Goal: Task Accomplishment & Management: Manage account settings

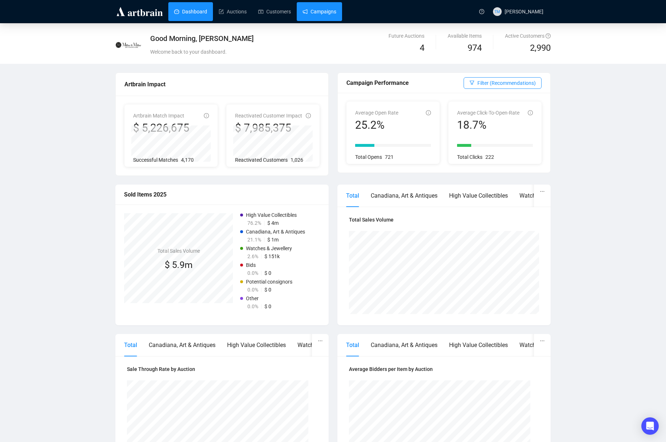
click at [333, 13] on link "Campaigns" at bounding box center [319, 11] width 34 height 19
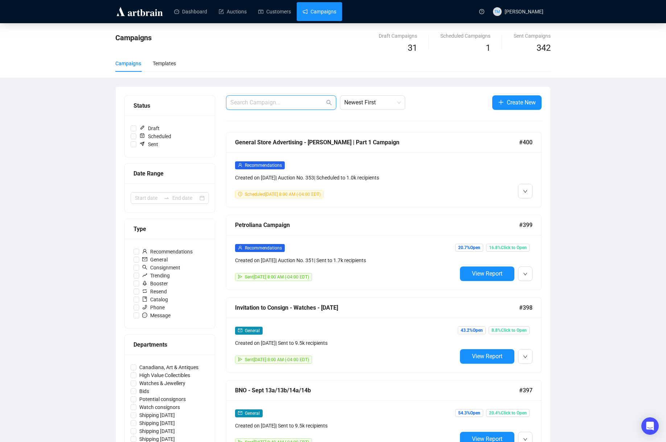
click at [274, 104] on input "text" at bounding box center [277, 102] width 94 height 9
type input "trending"
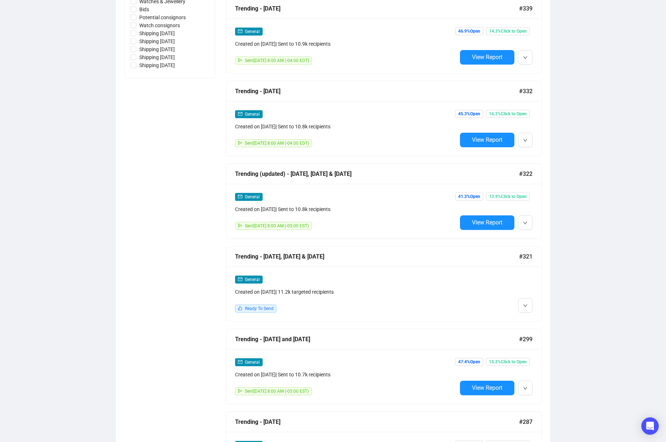
scroll to position [362, 0]
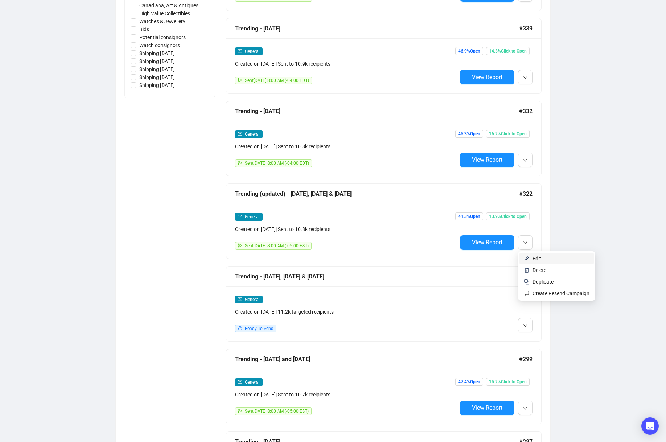
click at [531, 255] on li "Edit" at bounding box center [556, 259] width 74 height 12
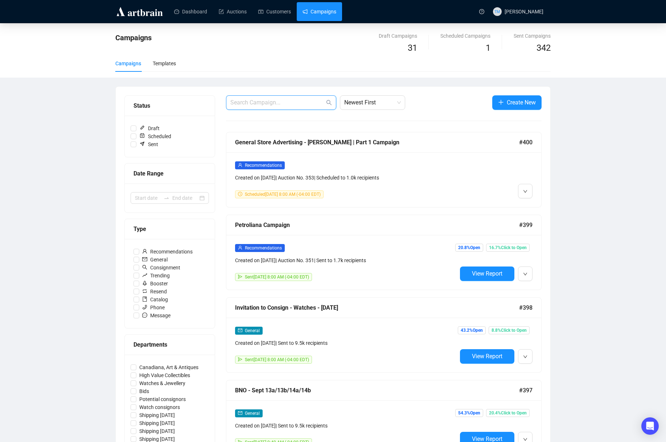
click at [283, 103] on input "text" at bounding box center [277, 102] width 94 height 9
type input "trending"
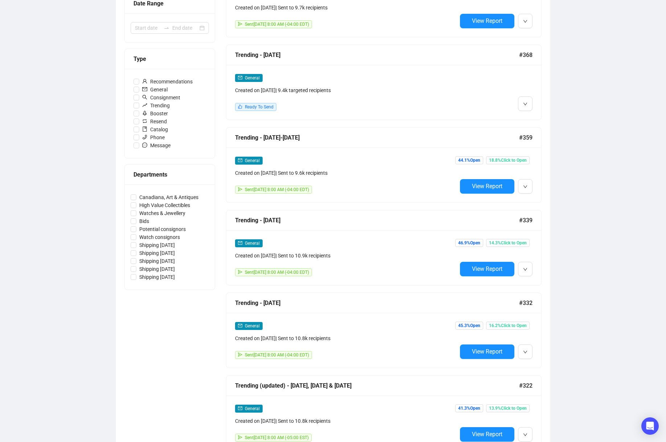
scroll to position [243, 0]
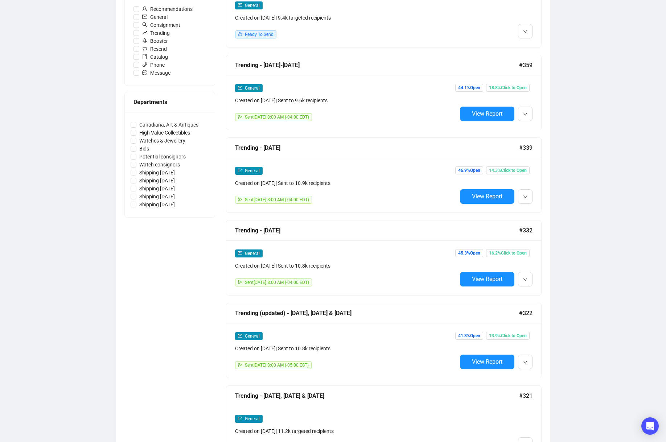
copy div "Trending (updated) - Feb 28, Mar 1 & 2 #322 General Created on Feb 20, 2025 | S…"
drag, startPoint x: 257, startPoint y: 314, endPoint x: 175, endPoint y: 343, distance: 86.9
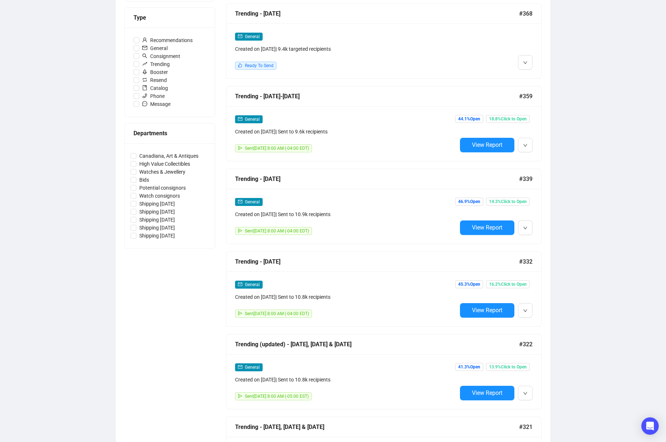
scroll to position [207, 0]
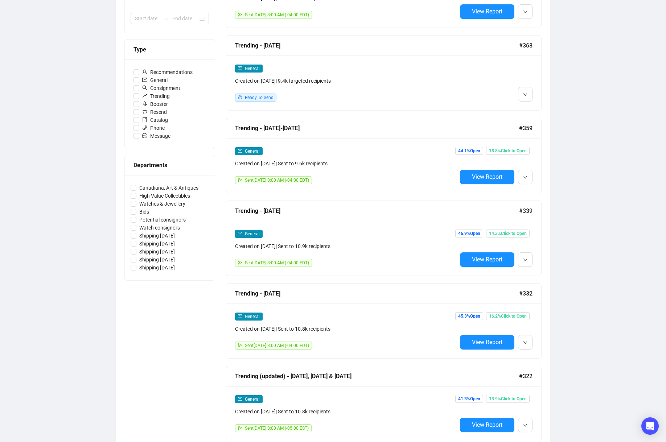
scroll to position [158, 0]
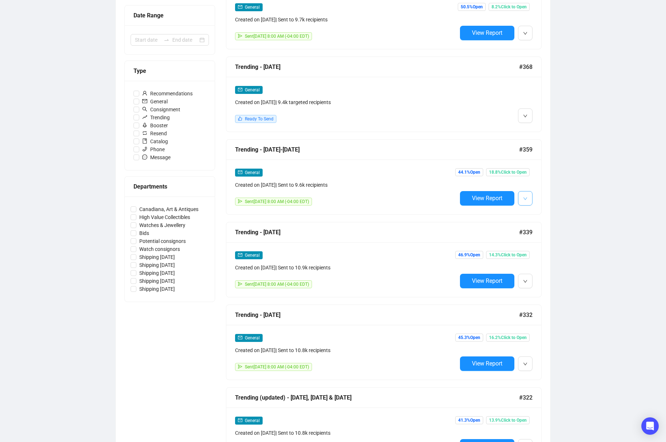
click at [525, 198] on icon "down" at bounding box center [525, 199] width 4 height 4
click at [528, 213] on img at bounding box center [527, 214] width 6 height 6
